Goal: Navigation & Orientation: Find specific page/section

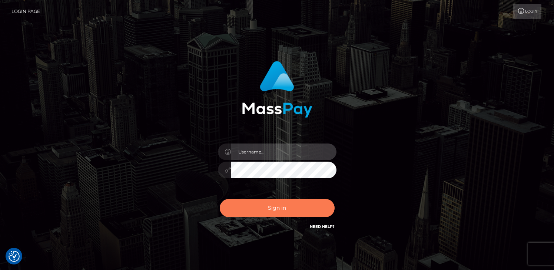
type input "grace.rush"
click at [272, 209] on button "Sign in" at bounding box center [277, 208] width 115 height 18
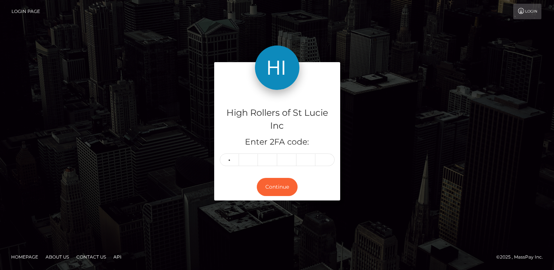
type input "8"
type input "2"
type input "1"
type input "0"
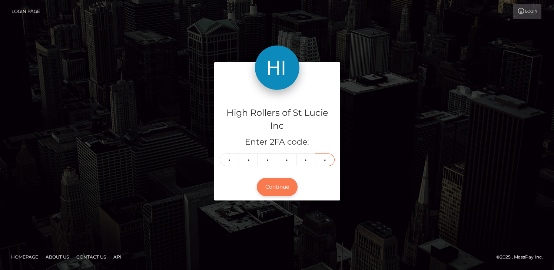
type input "6"
click at [276, 190] on button "Continue" at bounding box center [277, 187] width 41 height 18
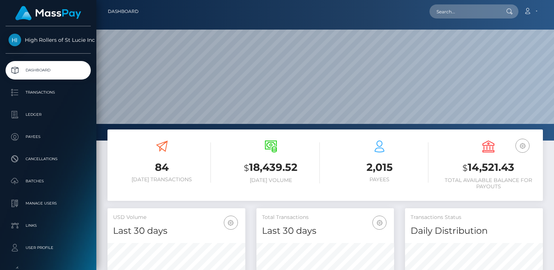
scroll to position [131, 138]
click at [49, 98] on p "Transactions" at bounding box center [48, 92] width 79 height 11
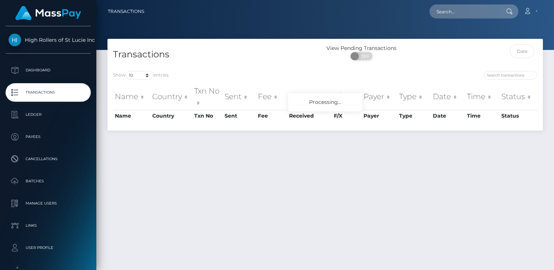
click at [58, 137] on p "Payees" at bounding box center [48, 136] width 79 height 11
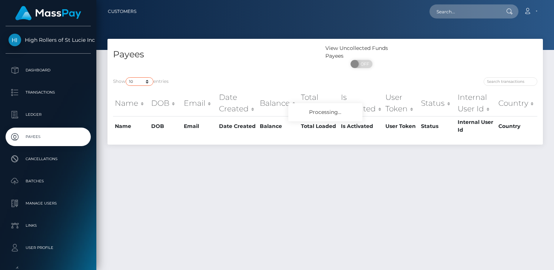
click at [147, 83] on select "10 25 50 100 250" at bounding box center [140, 81] width 28 height 9
select select "250"
click at [126, 78] on select "10 25 50 100 250" at bounding box center [140, 81] width 28 height 9
click at [207, 71] on div "Payees" at bounding box center [216, 57] width 218 height 27
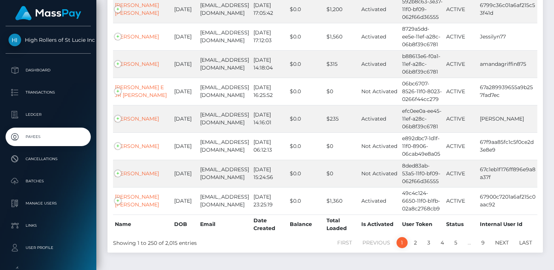
scroll to position [6836, 0]
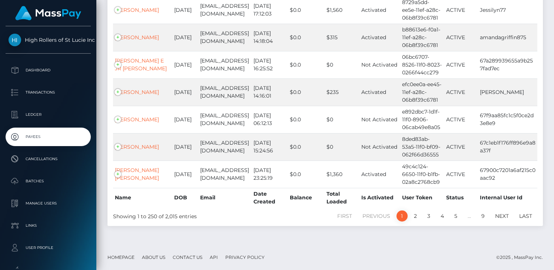
click at [468, 217] on li "…" at bounding box center [469, 216] width 14 height 11
click at [469, 218] on li "…" at bounding box center [469, 216] width 14 height 11
click at [505, 217] on link "Next" at bounding box center [502, 216] width 22 height 11
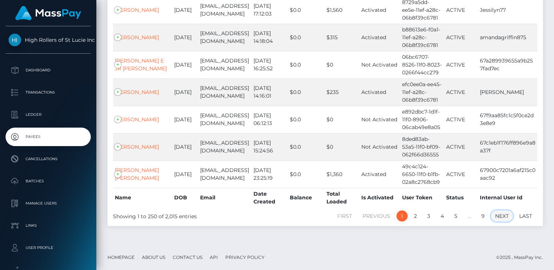
click at [505, 217] on link "Next" at bounding box center [502, 216] width 22 height 11
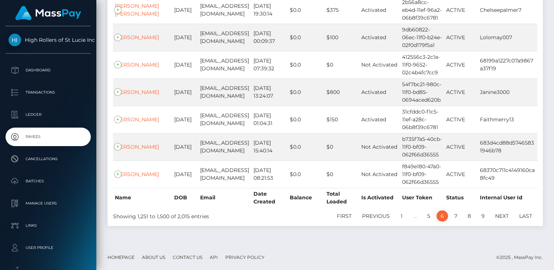
scroll to position [6786, 0]
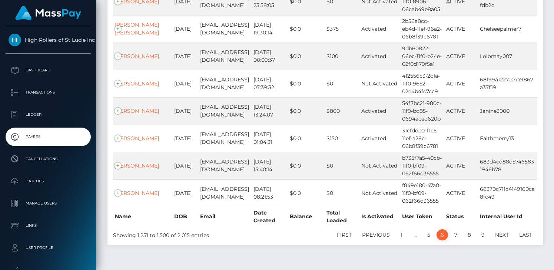
click at [505, 230] on link "Next" at bounding box center [502, 235] width 22 height 11
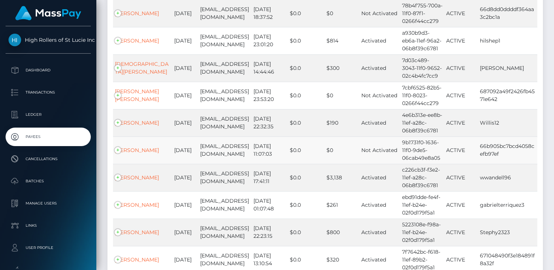
scroll to position [3749, 0]
